Goal: Check status: Check status

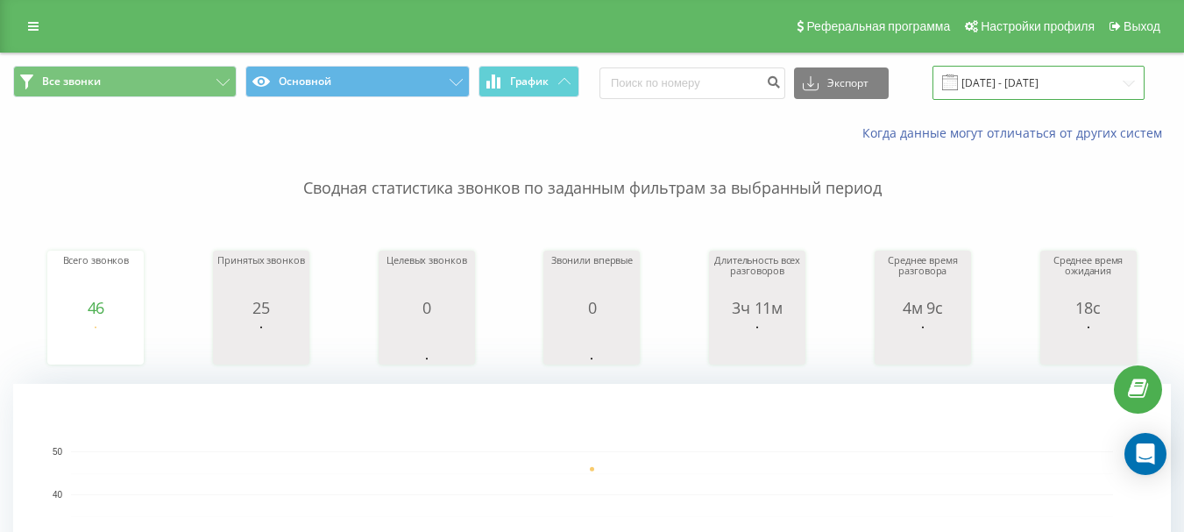
click at [998, 82] on input "[DATE] - [DATE]" at bounding box center [1039, 83] width 212 height 34
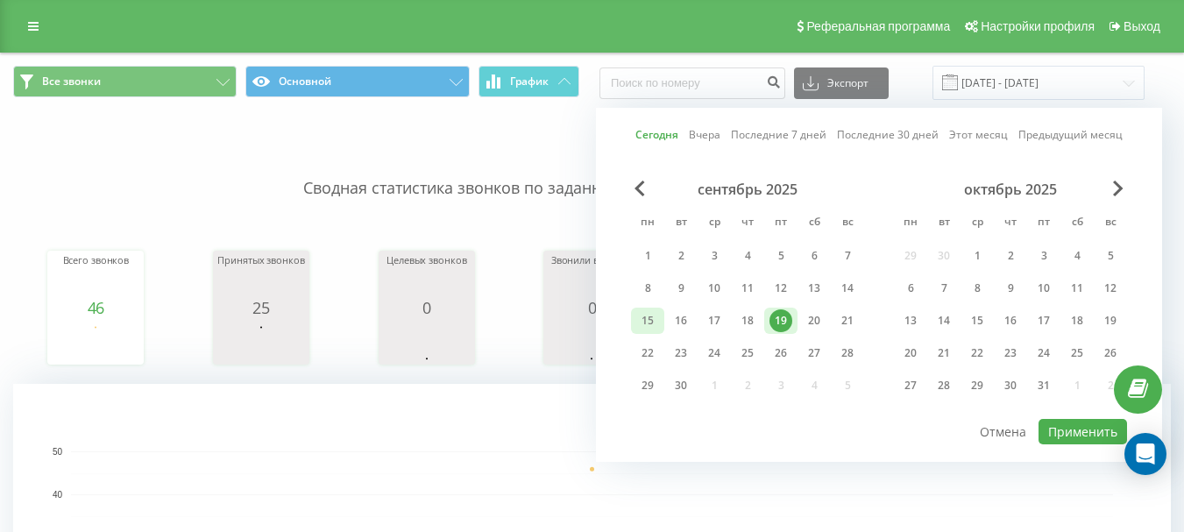
click at [654, 322] on div "15" at bounding box center [647, 320] width 23 height 23
click at [784, 319] on div "19" at bounding box center [781, 320] width 23 height 23
click at [1091, 429] on button "Применить" at bounding box center [1083, 431] width 89 height 25
type input "15.09.2025 - 19.09.2025"
